Goal: Transaction & Acquisition: Purchase product/service

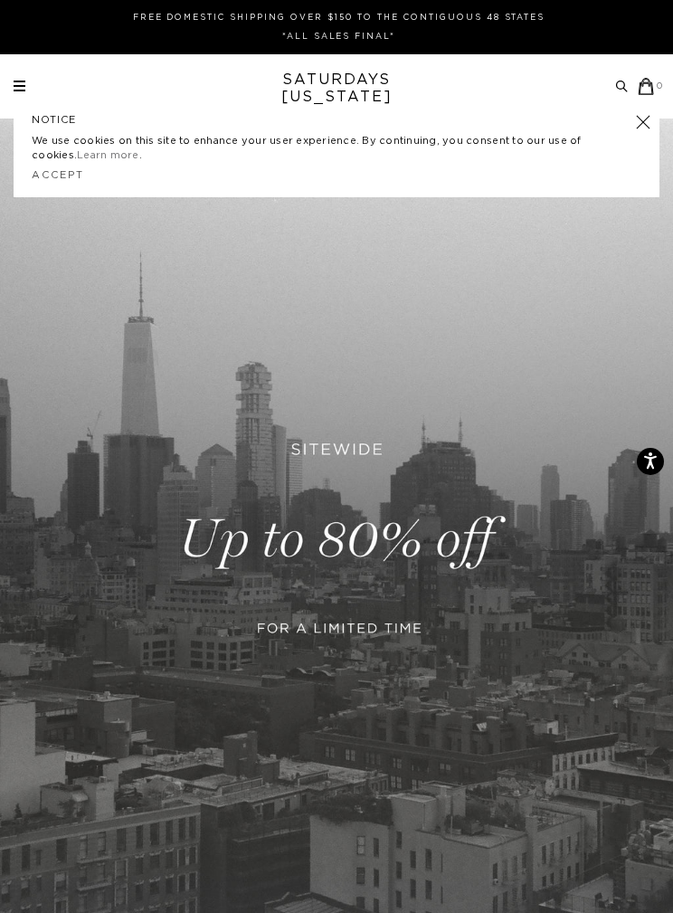
click at [12, 90] on div "Archive Sale Men's Tees Shirts Shorts Swim Knitwear Pants Sweats Women's" at bounding box center [336, 86] width 673 height 17
click at [19, 87] on span at bounding box center [20, 86] width 12 height 2
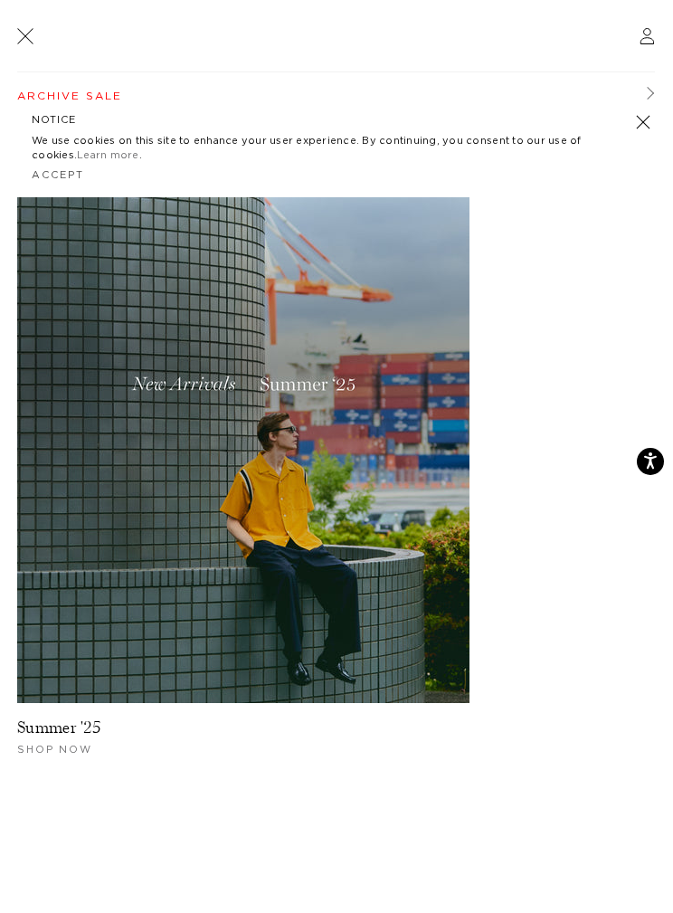
click at [105, 96] on link "Archive Sale" at bounding box center [336, 95] width 638 height 47
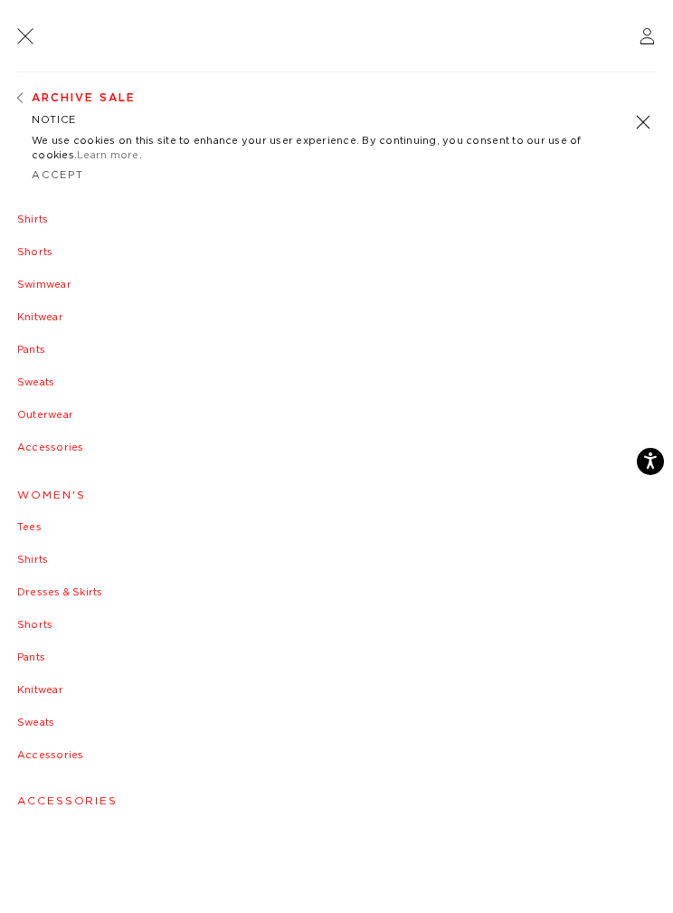
click at [647, 112] on div "NOTICE We use cookies on this site to enhance your user experience. By continui…" at bounding box center [337, 150] width 646 height 93
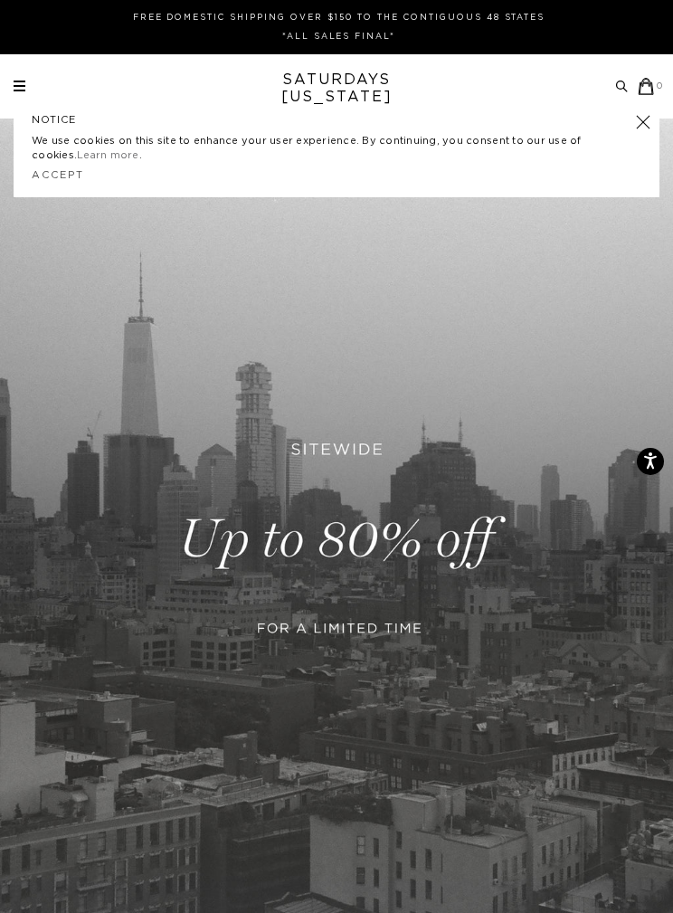
click at [9, 81] on div "Archive Sale Men's Tees Shirts Shorts Swim Knitwear Pants Sweats Women's" at bounding box center [336, 86] width 673 height 17
click at [64, 176] on link "Accept" at bounding box center [58, 175] width 52 height 10
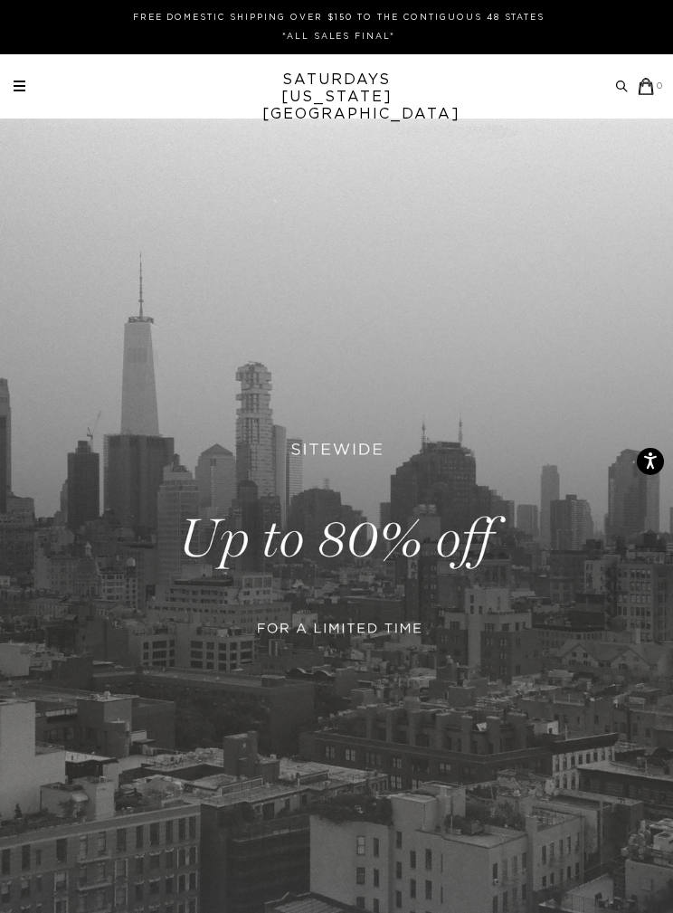
click at [33, 80] on div "Archive Sale Men's Tees Shirts Shorts Swim Knitwear Pants Sweats" at bounding box center [339, 86] width 651 height 17
click at [13, 90] on div "Archive Sale Men's Tees Shirts Shorts Swim Knitwear Pants Sweats Women's" at bounding box center [336, 86] width 673 height 17
click at [14, 87] on span at bounding box center [20, 86] width 12 height 2
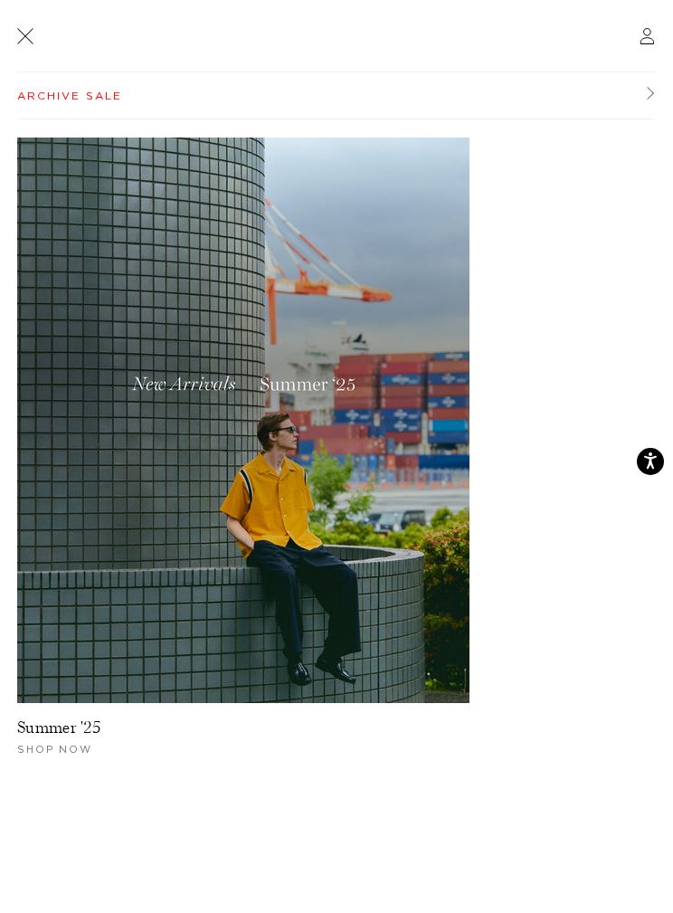
click at [642, 90] on link "Archive Sale" at bounding box center [336, 95] width 638 height 47
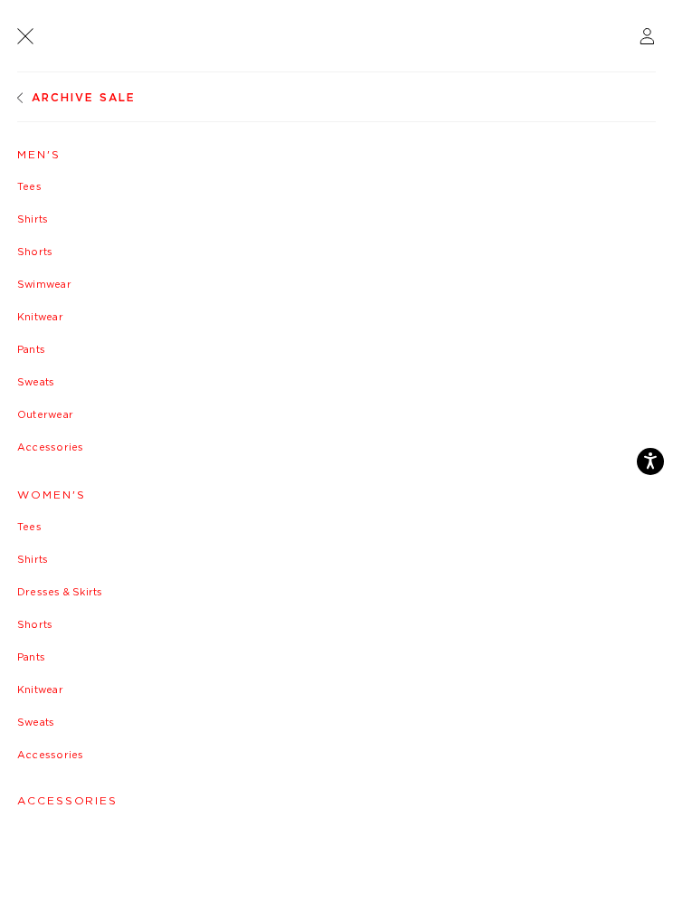
click at [45, 152] on link "Men's" at bounding box center [336, 154] width 639 height 11
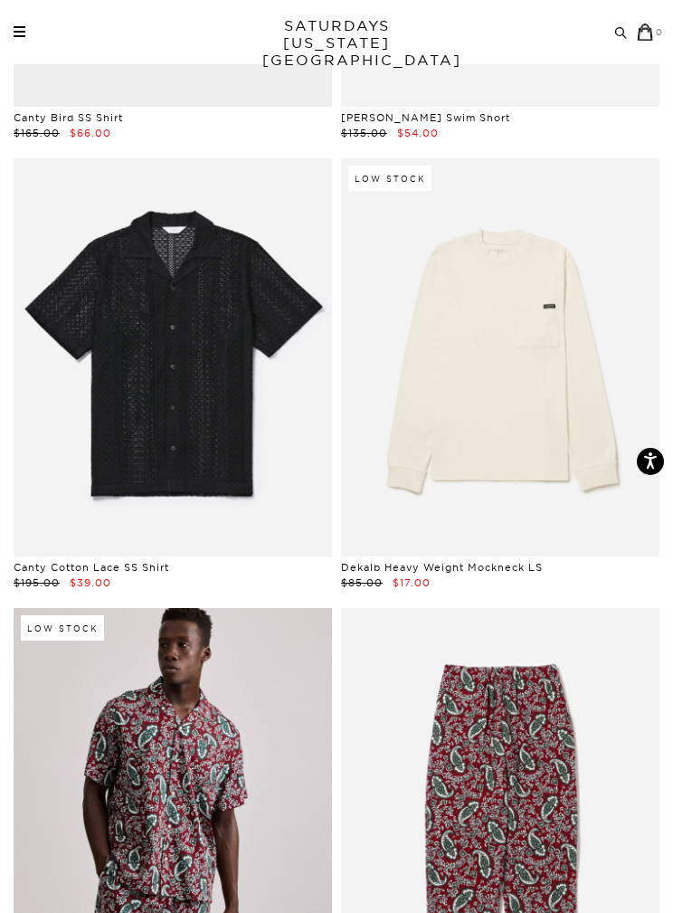
scroll to position [2777, 0]
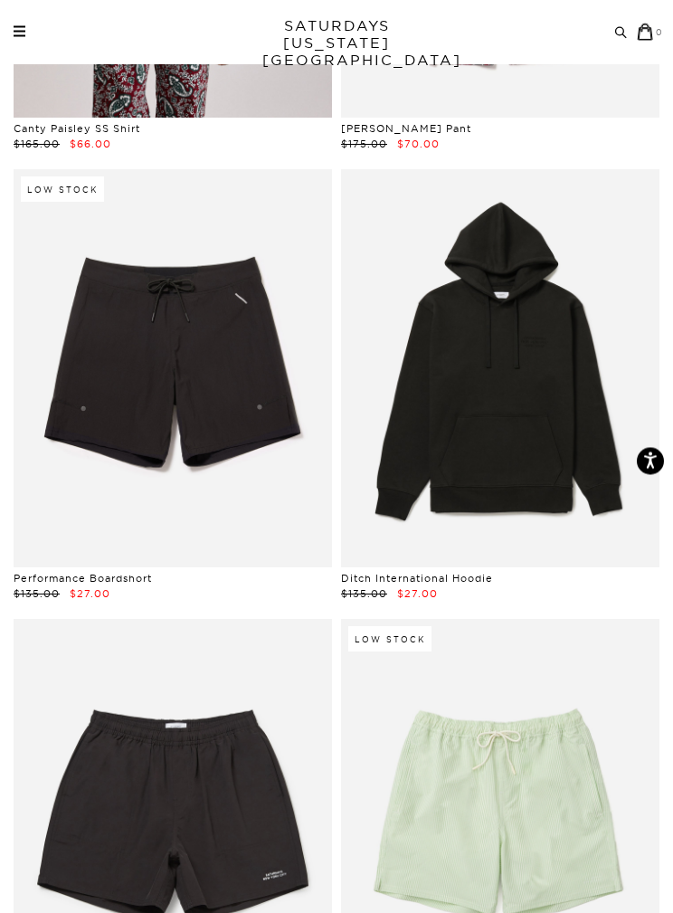
click at [24, 35] on span at bounding box center [20, 36] width 12 height 2
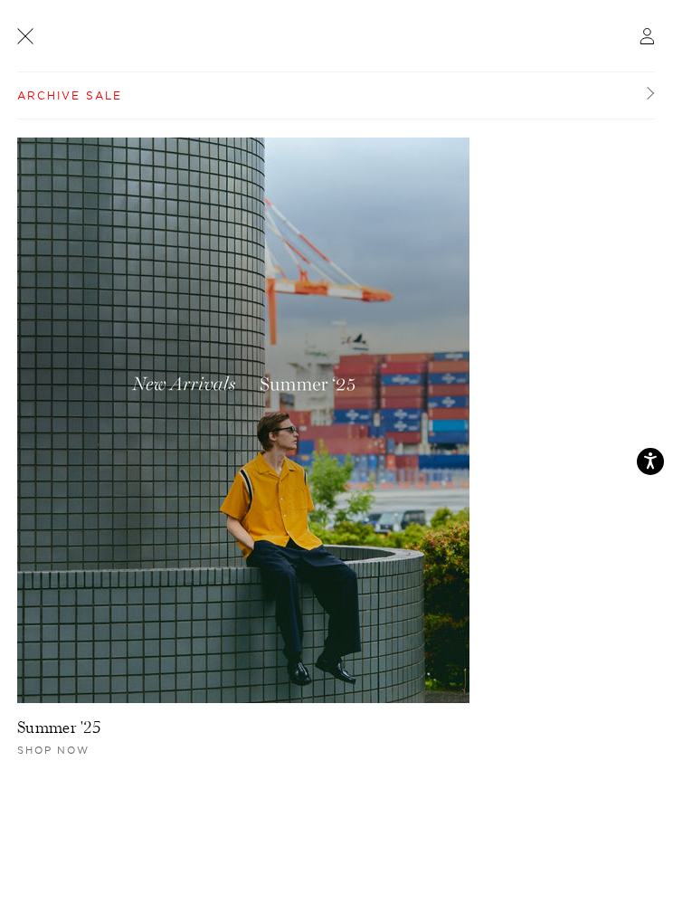
click at [100, 90] on link "Archive Sale" at bounding box center [336, 95] width 638 height 47
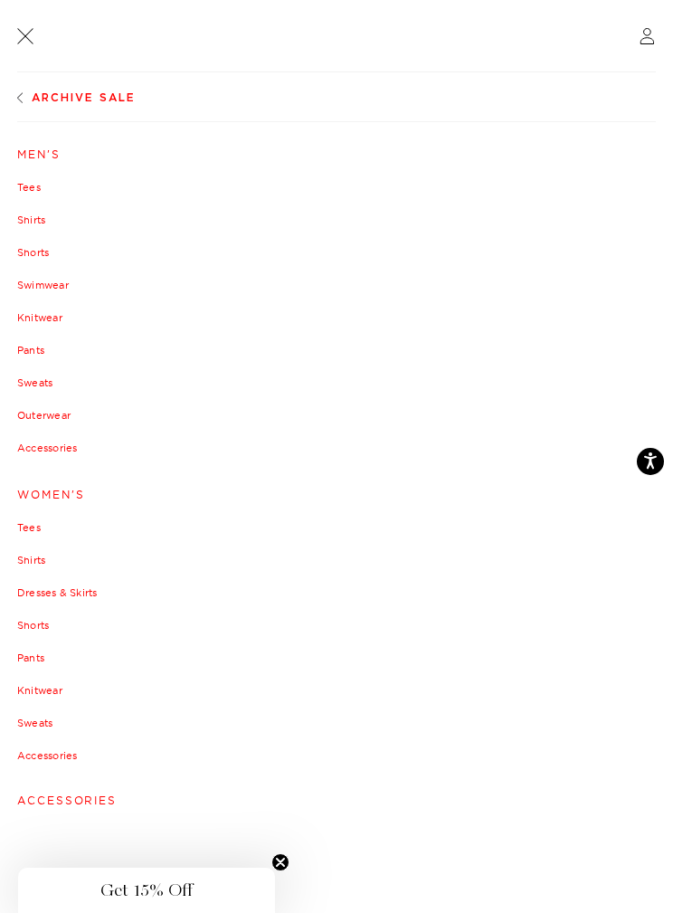
click at [36, 251] on link "Shorts" at bounding box center [336, 252] width 639 height 11
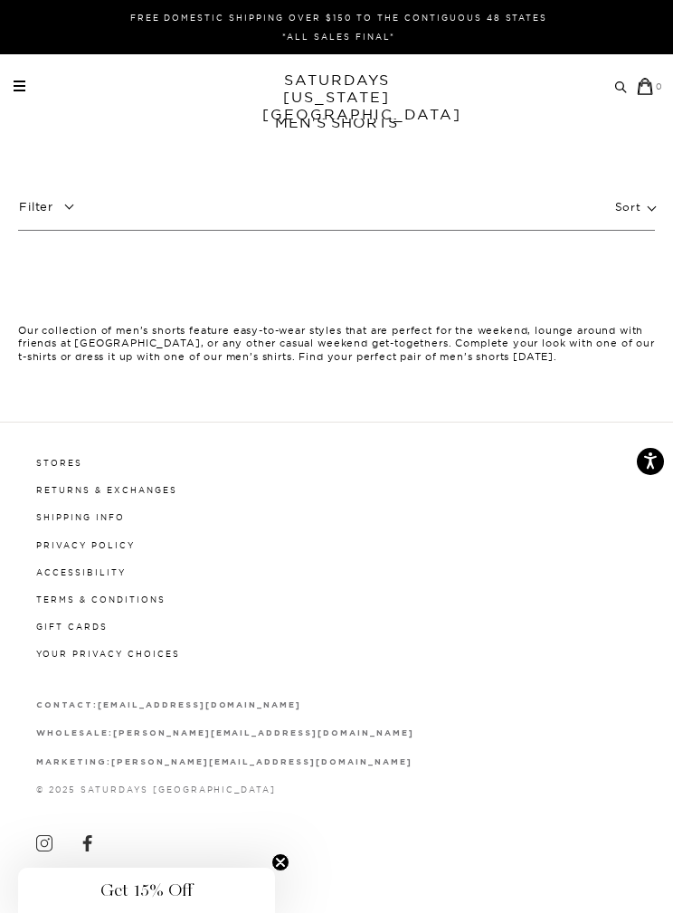
click at [343, 71] on link "SATURDAYS NEW YORK CITY" at bounding box center [336, 97] width 149 height 52
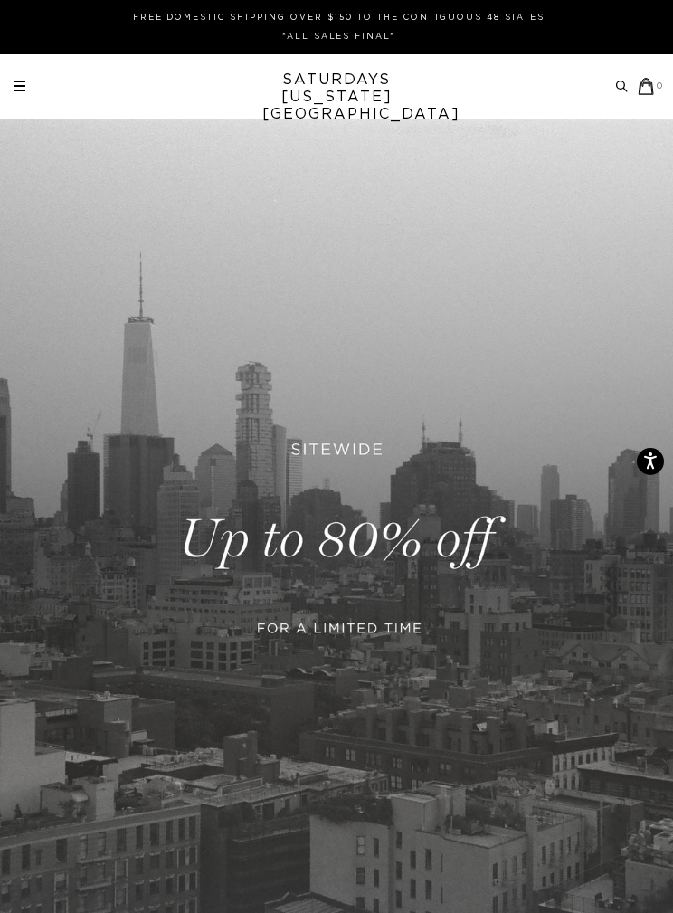
click at [7, 88] on div "Archive Sale Men's Tees Shirts Shorts Swim Knitwear Pants Sweats Women's" at bounding box center [336, 86] width 673 height 17
click at [32, 85] on div "Archive Sale Men's Tees Shirts Shorts Swim Knitwear Pants Sweats" at bounding box center [339, 86] width 651 height 17
click at [14, 84] on link at bounding box center [20, 86] width 12 height 11
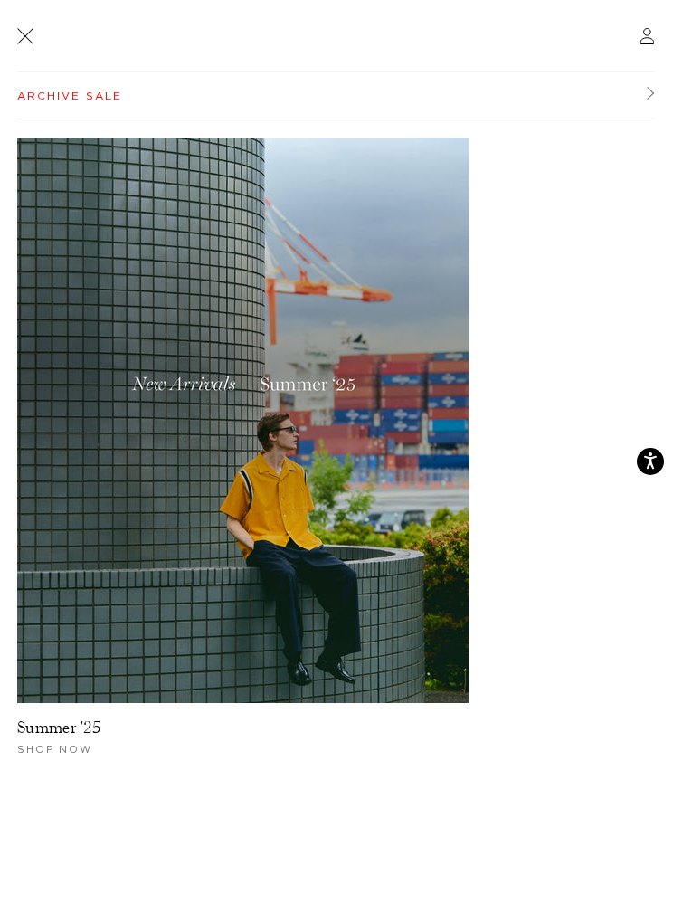
click at [651, 74] on link "Archive Sale" at bounding box center [336, 95] width 638 height 47
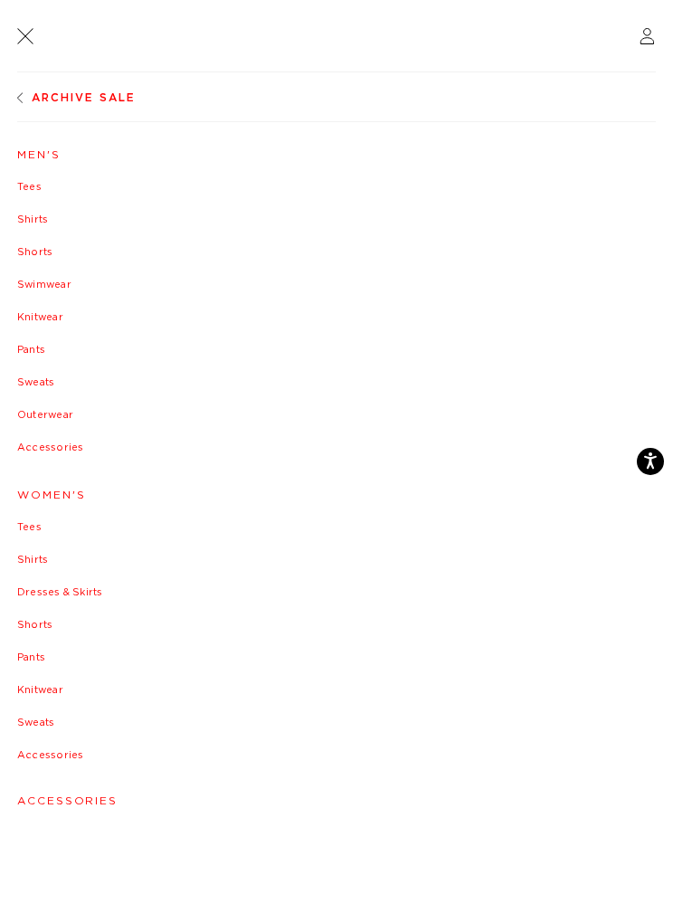
click at [40, 254] on link "Shorts" at bounding box center [336, 252] width 639 height 11
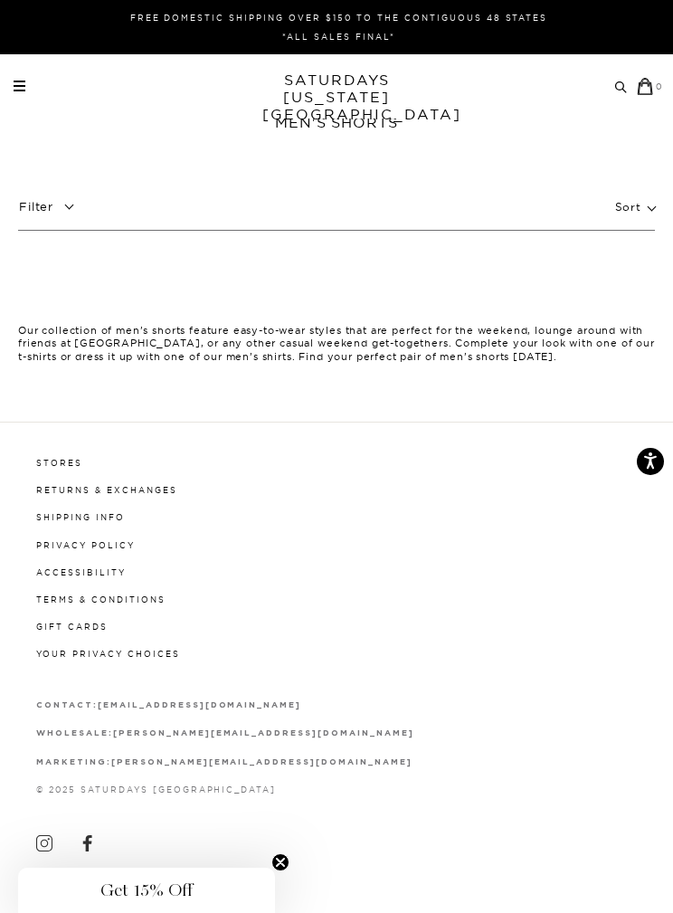
click at [22, 80] on div "Archive Sale Men's Tees Shirts Shorts Swim Knitwear Pants Sweats" at bounding box center [339, 86] width 651 height 17
click at [361, 97] on link "SATURDAYS NEW YORK CITY" at bounding box center [336, 97] width 149 height 52
click at [388, 95] on link "SATURDAYS NEW YORK CITY" at bounding box center [336, 97] width 149 height 52
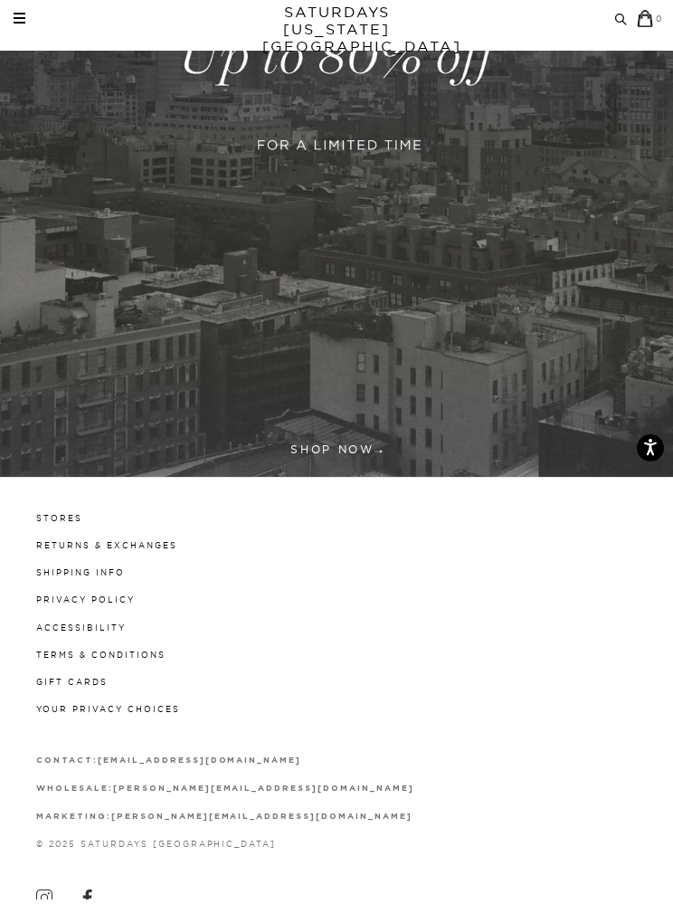
scroll to position [542, 0]
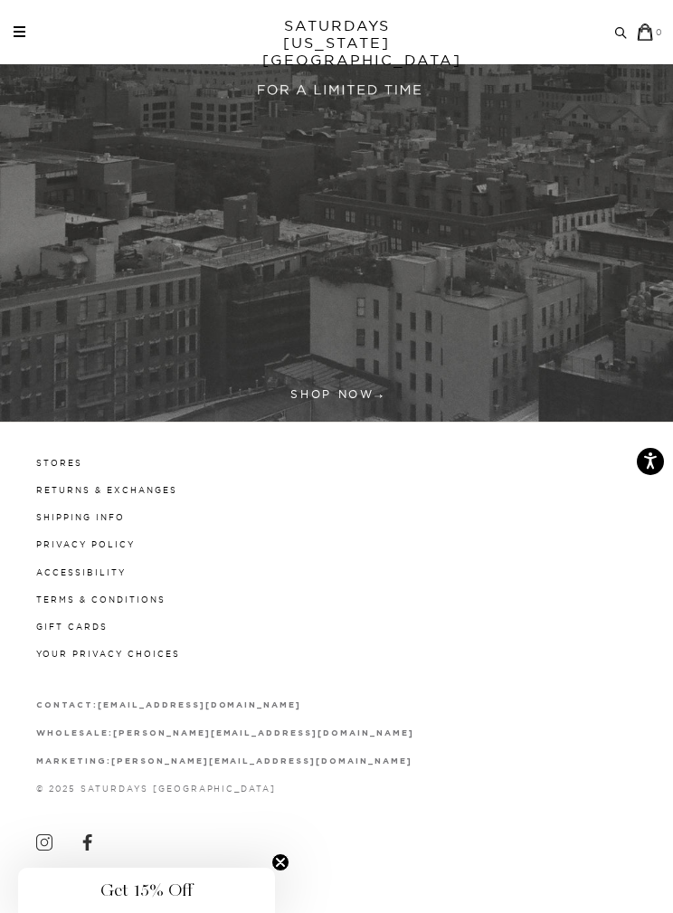
click at [17, 31] on span at bounding box center [20, 32] width 12 height 2
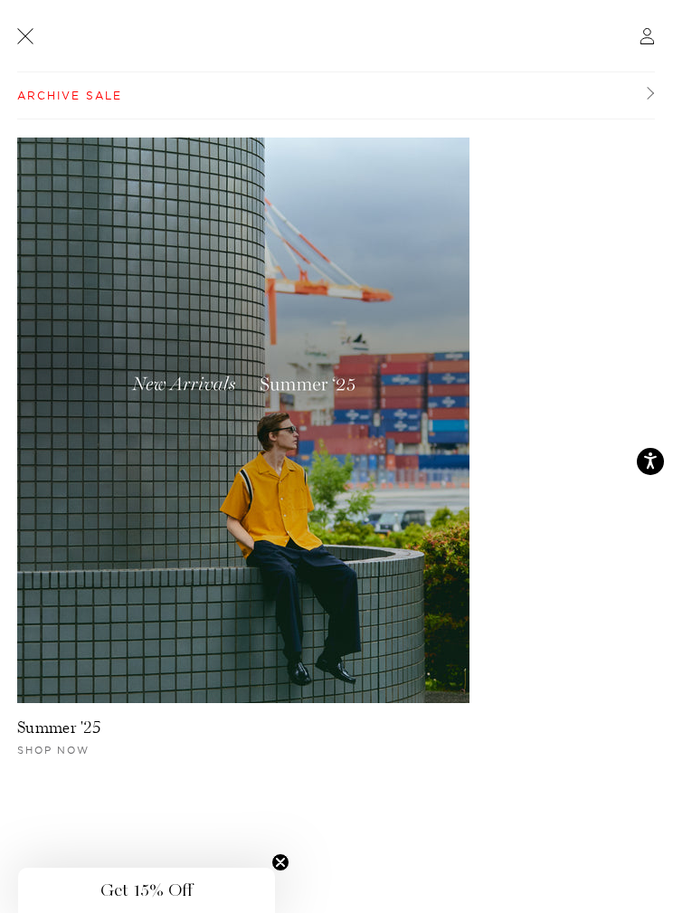
click at [651, 87] on link "Archive Sale" at bounding box center [336, 95] width 638 height 47
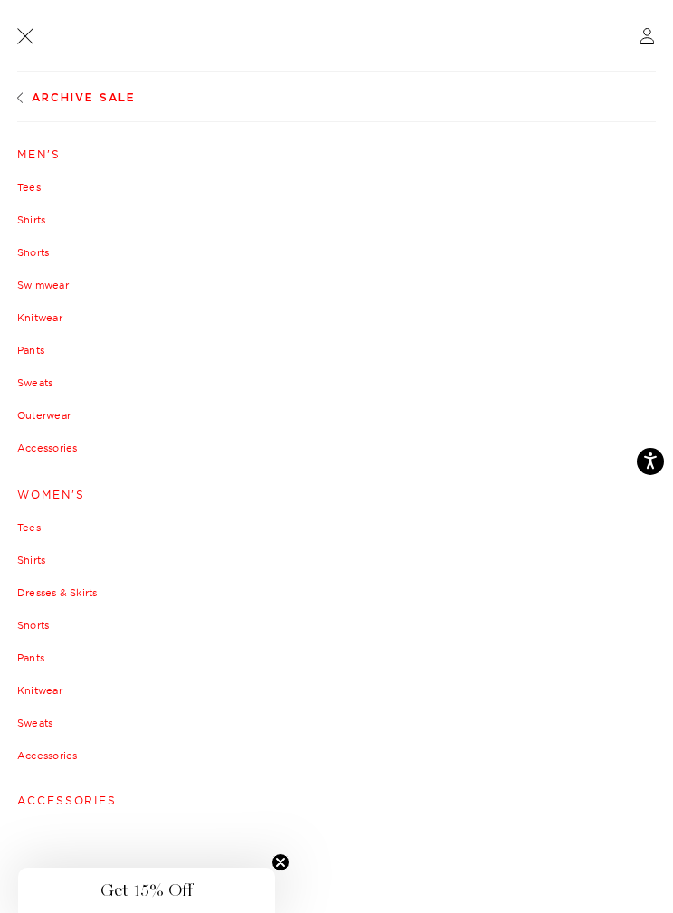
click at [41, 379] on link "Sweats" at bounding box center [336, 382] width 639 height 11
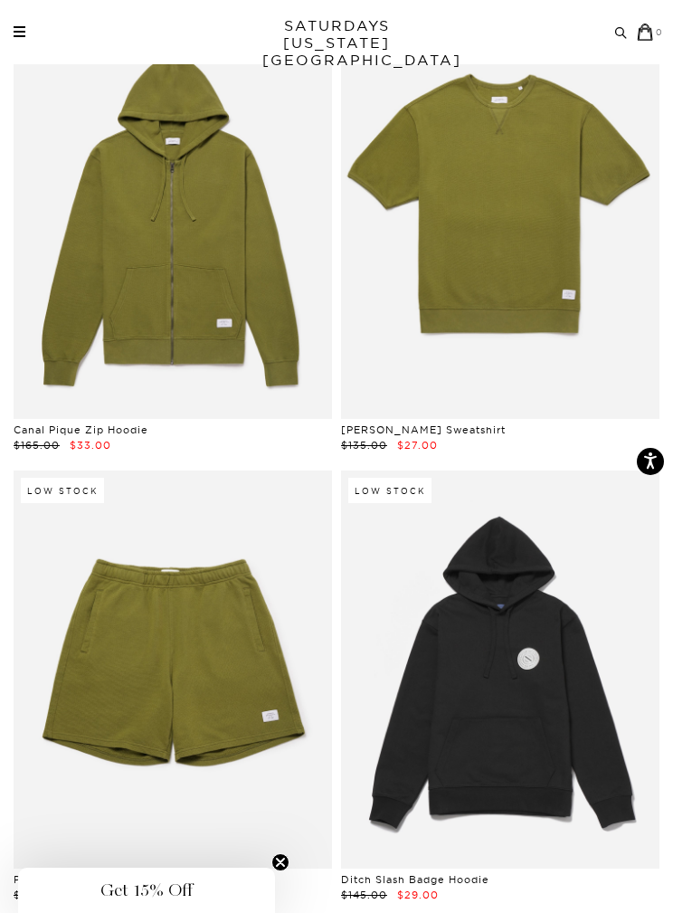
scroll to position [227, 0]
